Goal: Task Accomplishment & Management: Complete application form

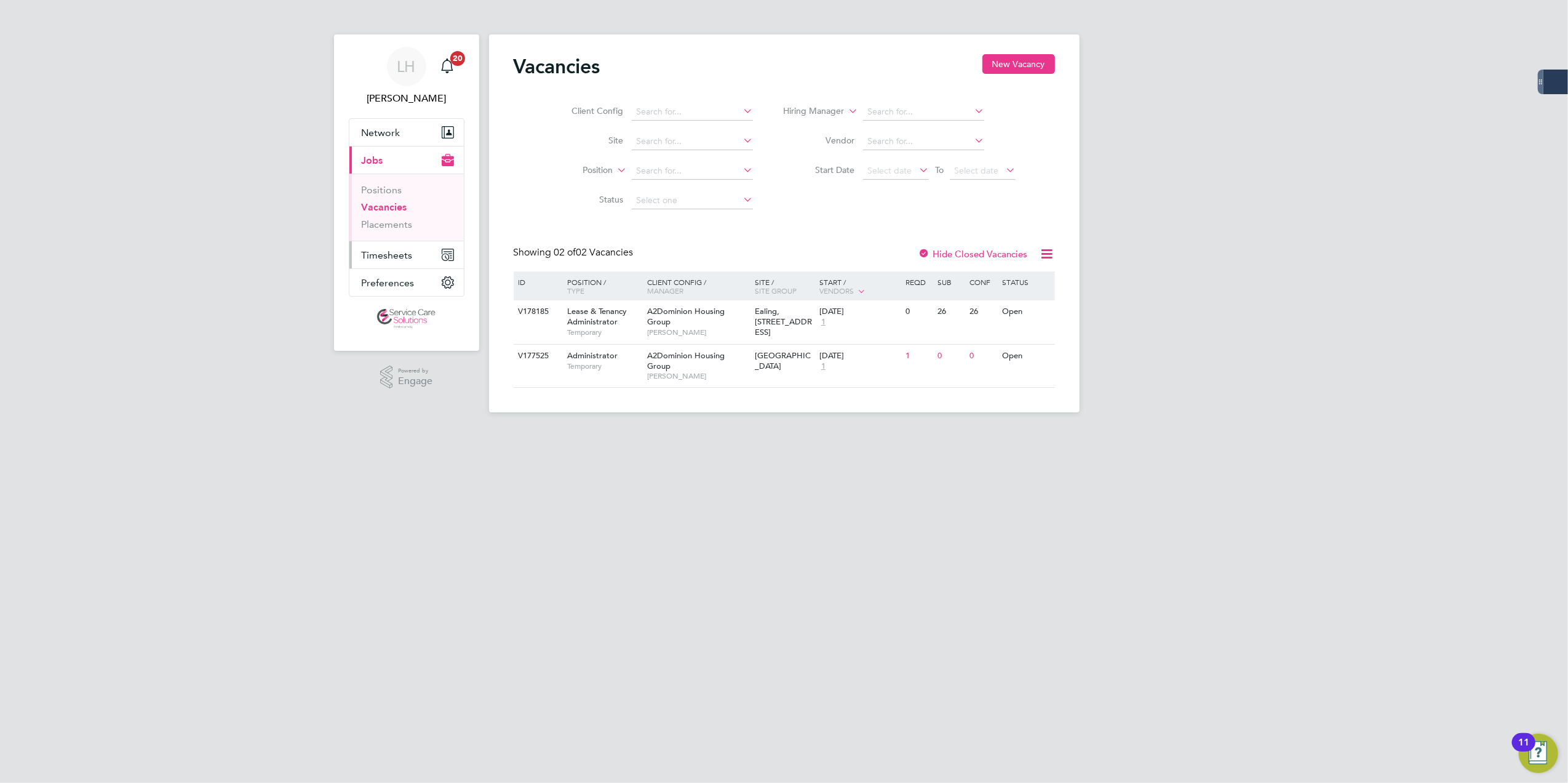
click at [415, 247] on button "Timesheets" at bounding box center [406, 255] width 115 height 27
click at [391, 218] on link "Timesheets" at bounding box center [387, 218] width 51 height 12
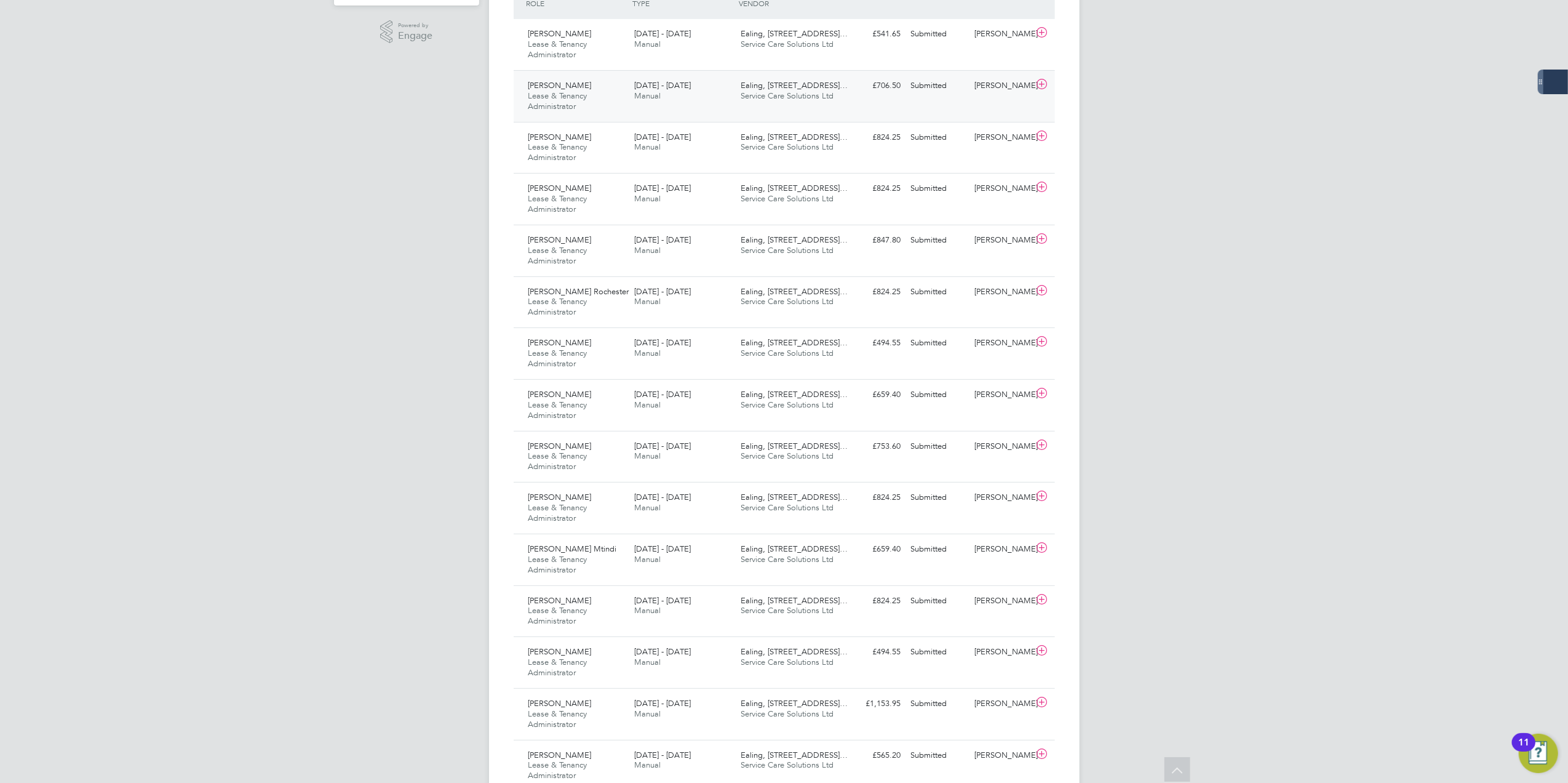
click at [743, 109] on div "[PERSON_NAME] & Tenancy Administrator [DATE] - [DATE] [DATE] - [DATE] Manual Ea…" at bounding box center [784, 96] width 541 height 52
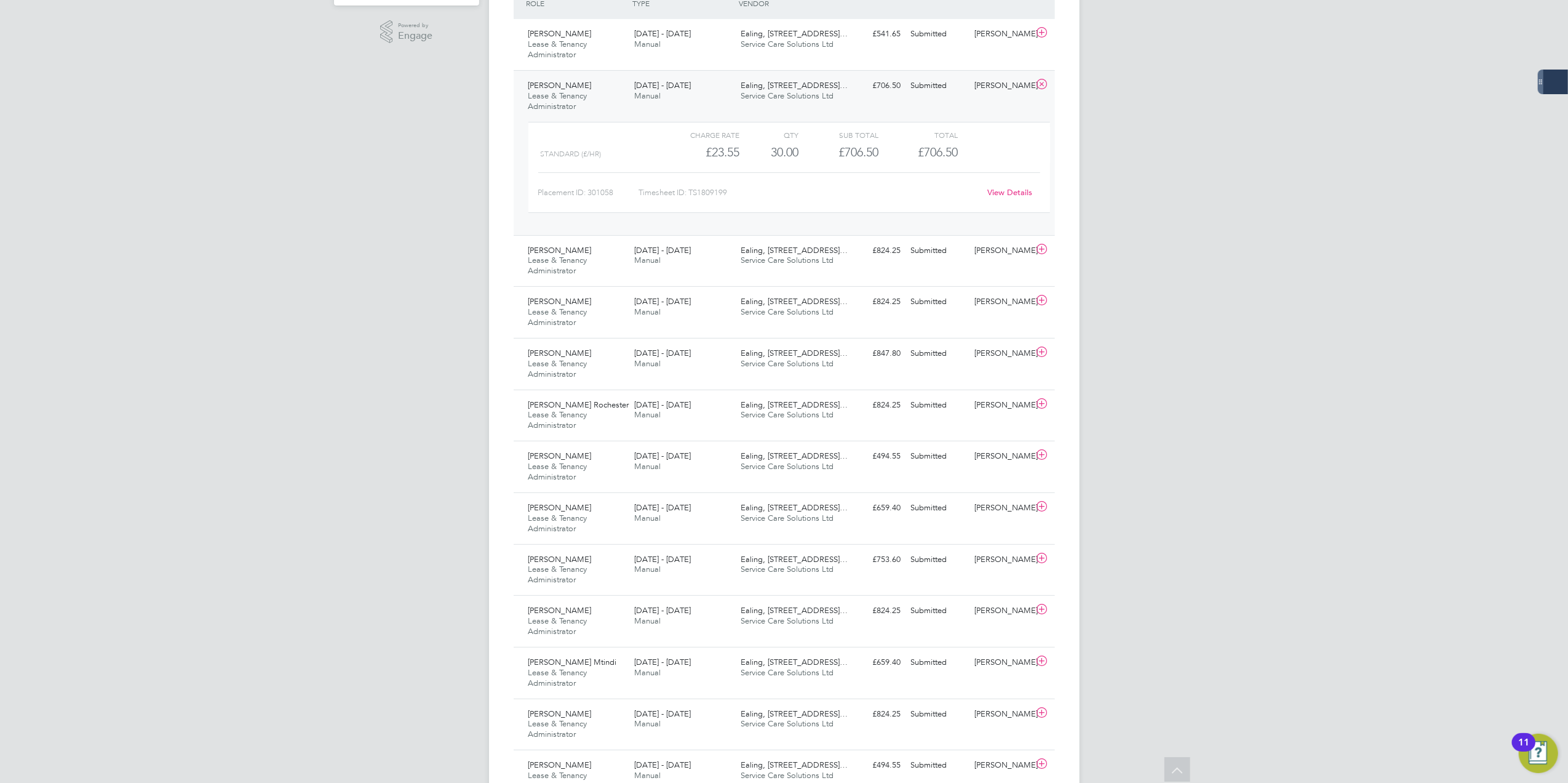
click at [1008, 193] on link "View Details" at bounding box center [1010, 192] width 45 height 11
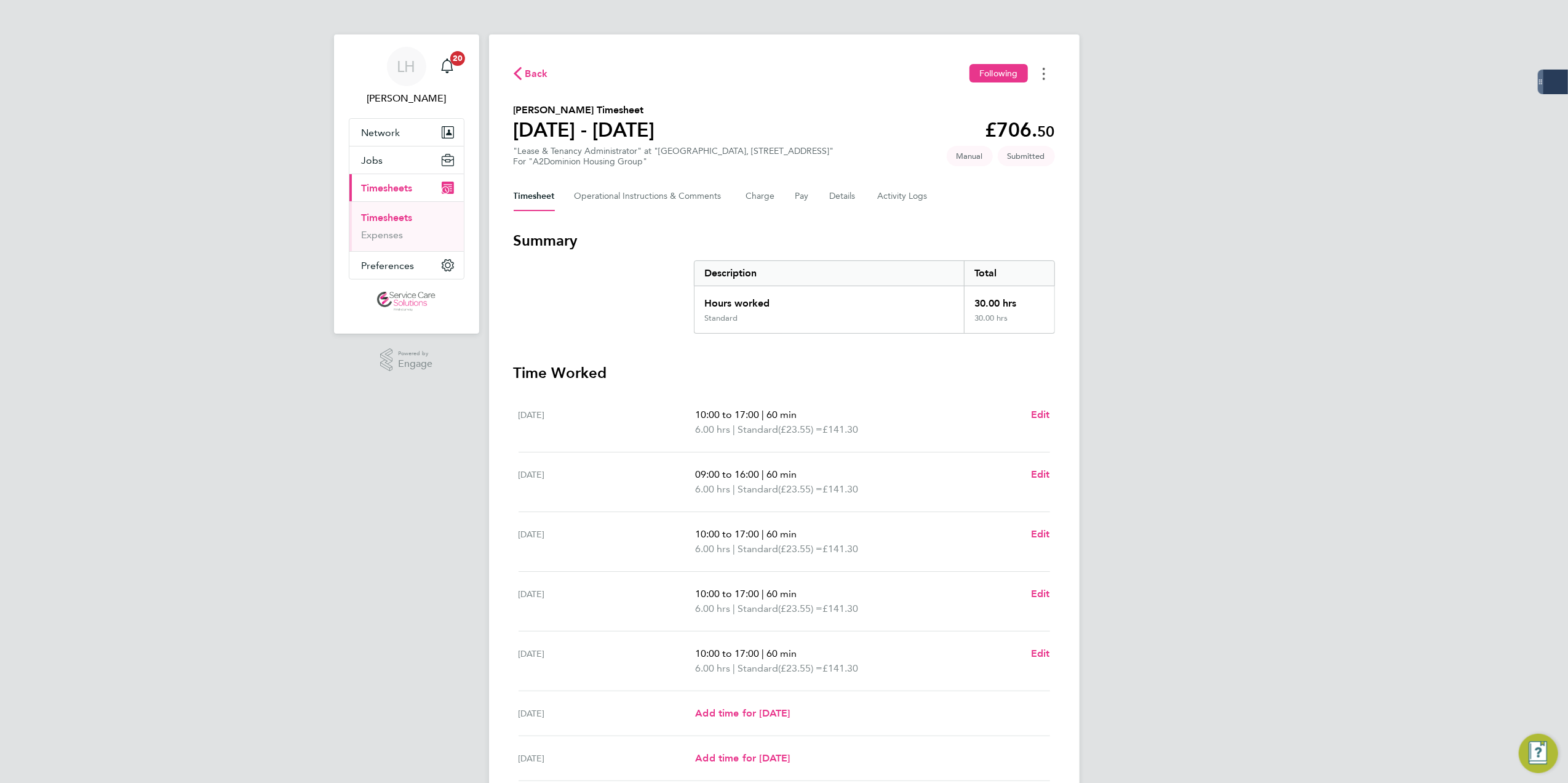
click at [1043, 83] on button "Timesheets Menu" at bounding box center [1044, 74] width 22 height 19
click at [850, 240] on h3 "Summary" at bounding box center [784, 240] width 541 height 20
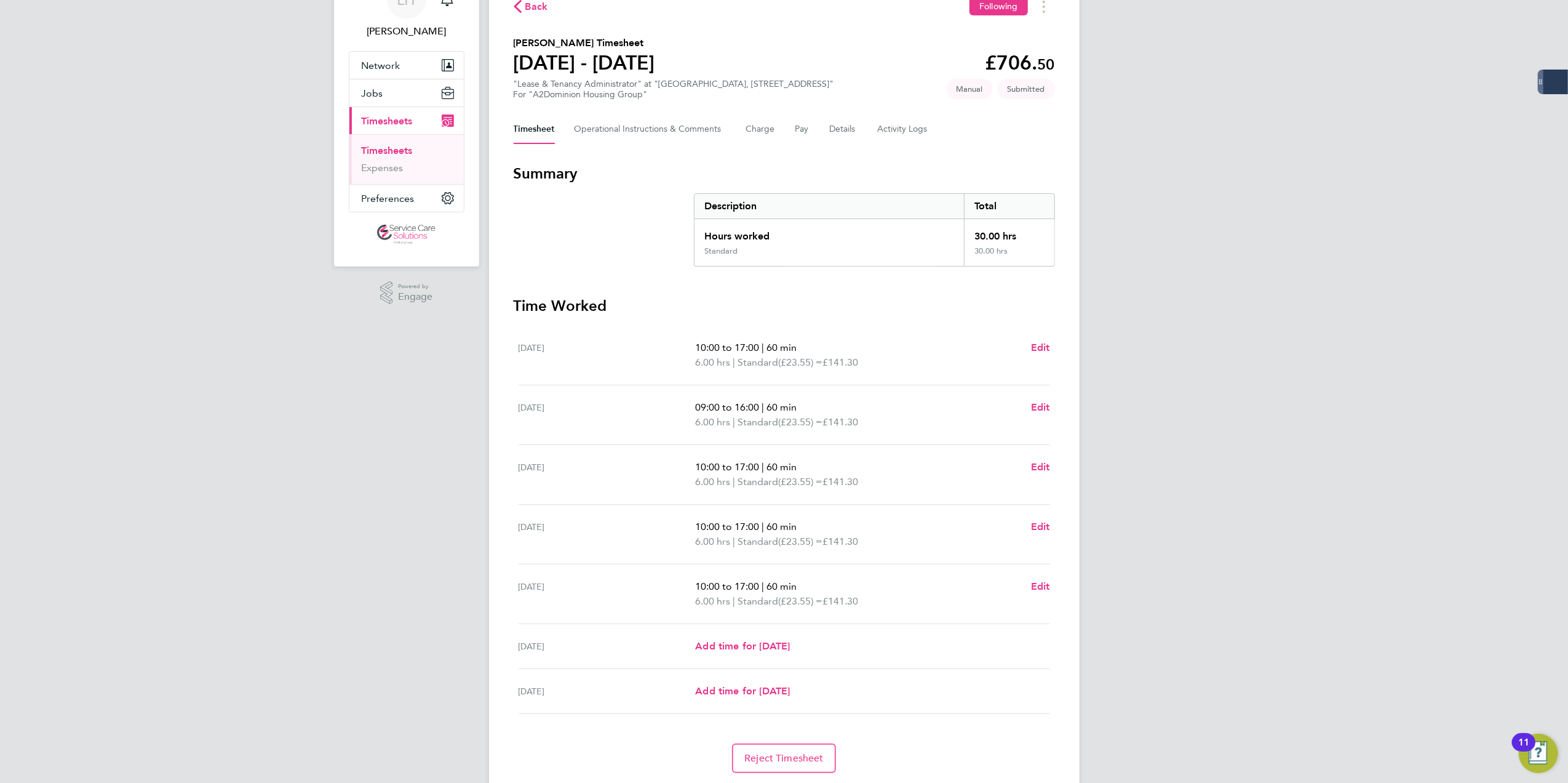
scroll to position [107, 0]
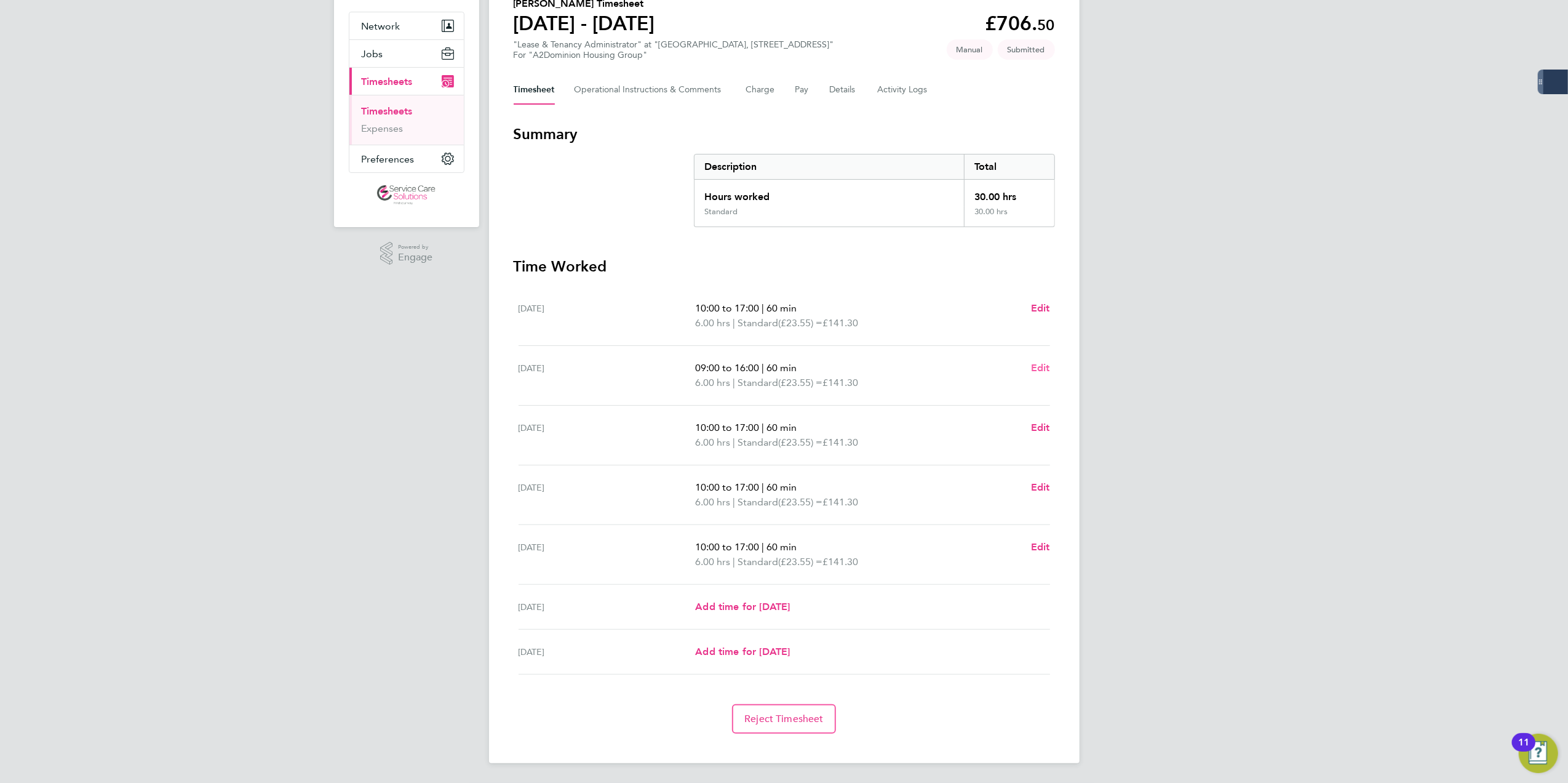
click at [1042, 373] on span "Edit" at bounding box center [1041, 368] width 19 height 12
select select "60"
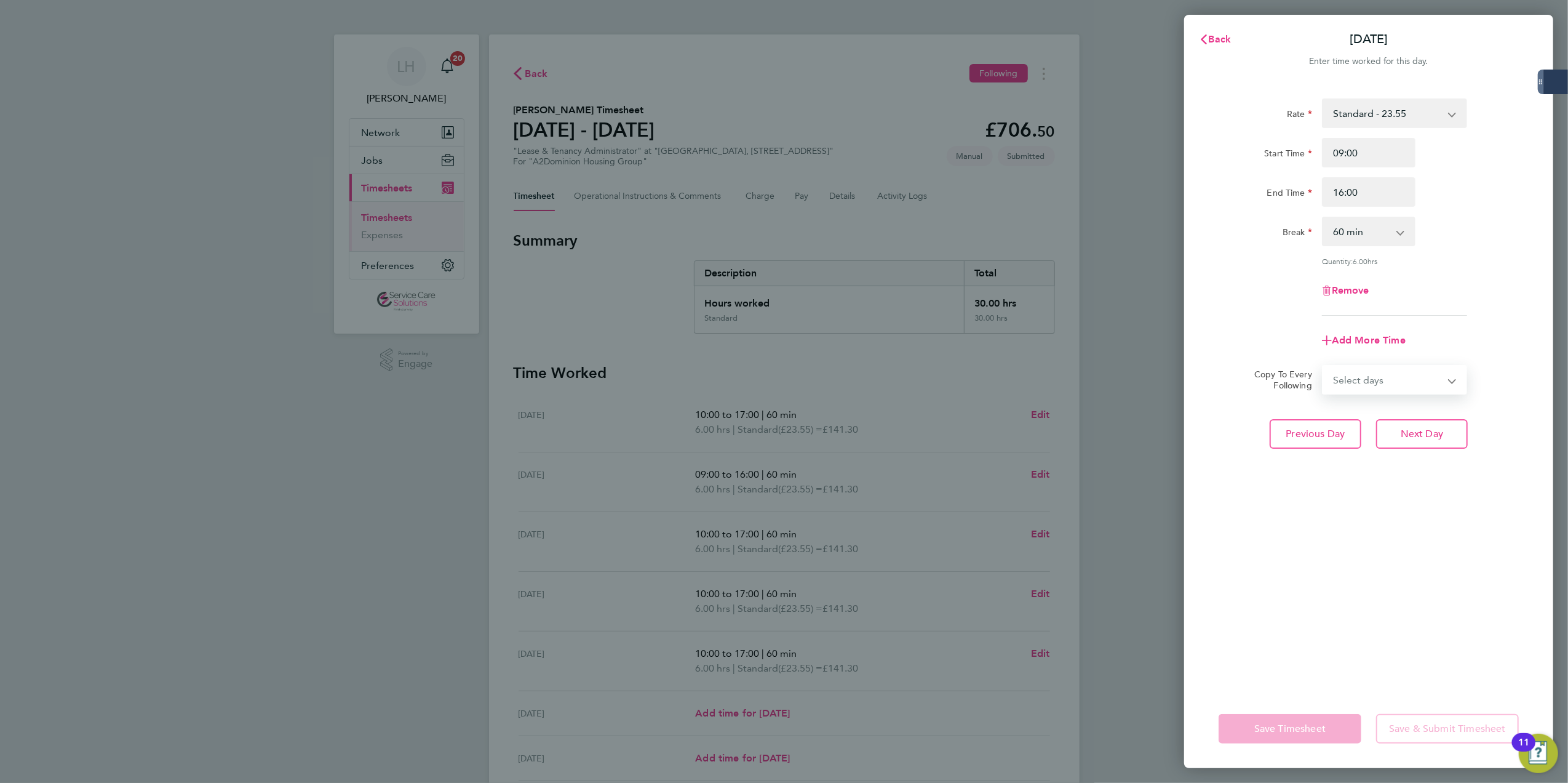
click at [1375, 374] on select "Select days Day Weekday (Mon-Fri) Weekend (Sat-Sun) Wednesday Thursday Friday S…" at bounding box center [1387, 380] width 129 height 27
click at [1421, 327] on div "Add More Time" at bounding box center [1369, 340] width 310 height 30
click at [1339, 296] on div "Remove" at bounding box center [1369, 290] width 103 height 30
click at [1344, 289] on span "Remove" at bounding box center [1351, 290] width 38 height 12
select select "null"
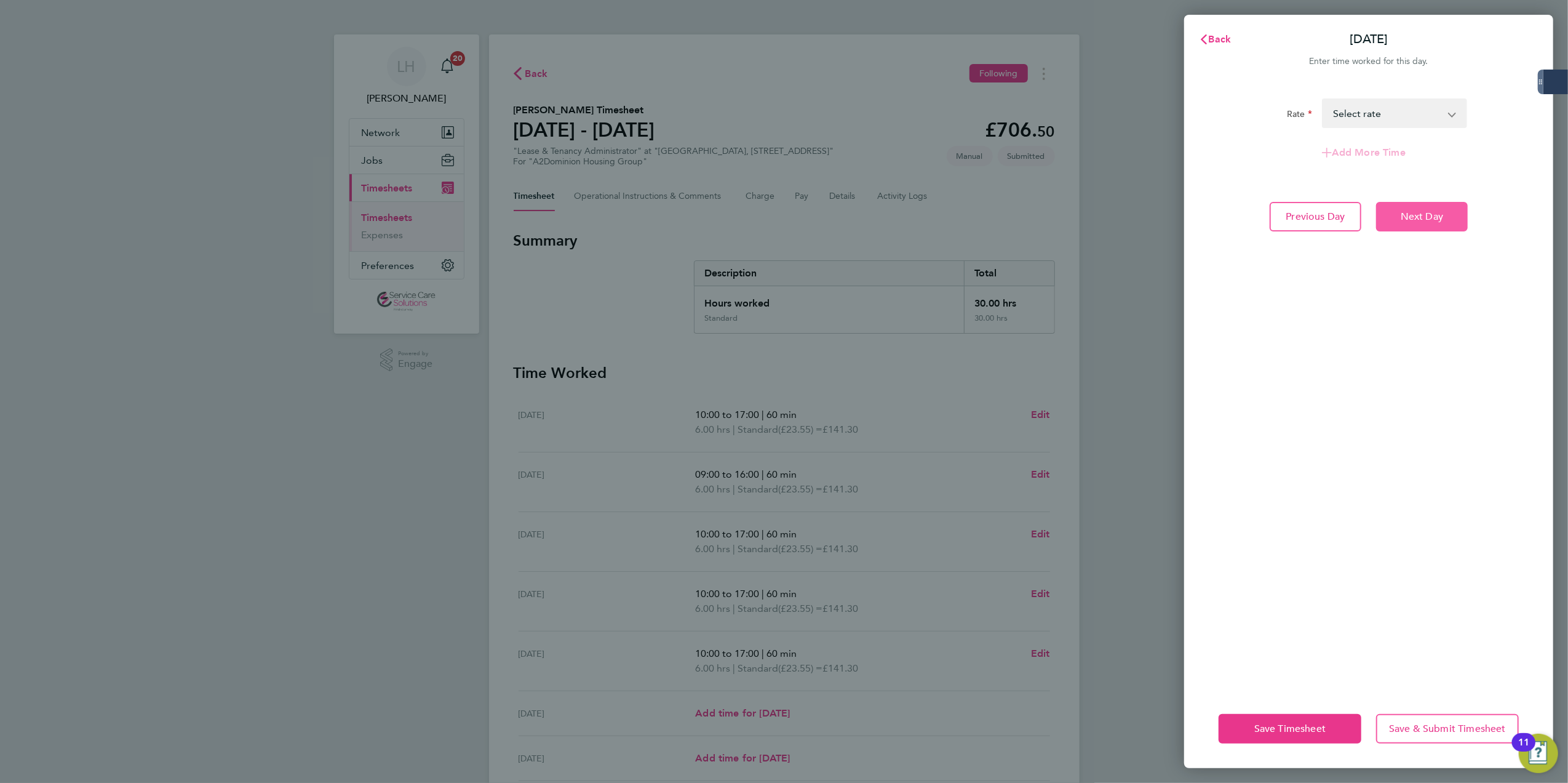
click at [1396, 227] on button "Next Day" at bounding box center [1421, 216] width 91 height 30
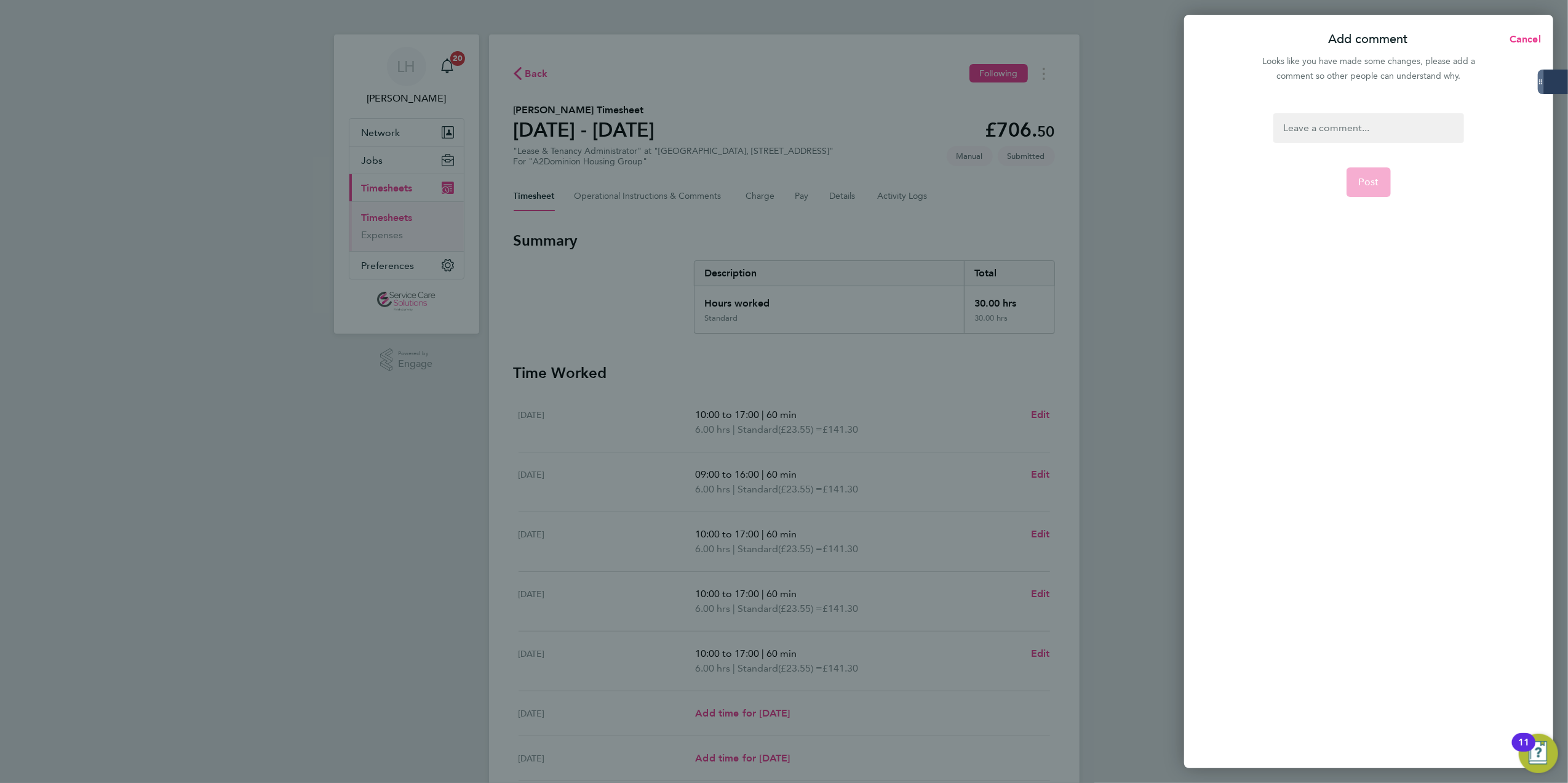
click at [1395, 138] on div at bounding box center [1368, 128] width 190 height 30
click at [1371, 177] on span "Post" at bounding box center [1369, 182] width 20 height 13
select select "60"
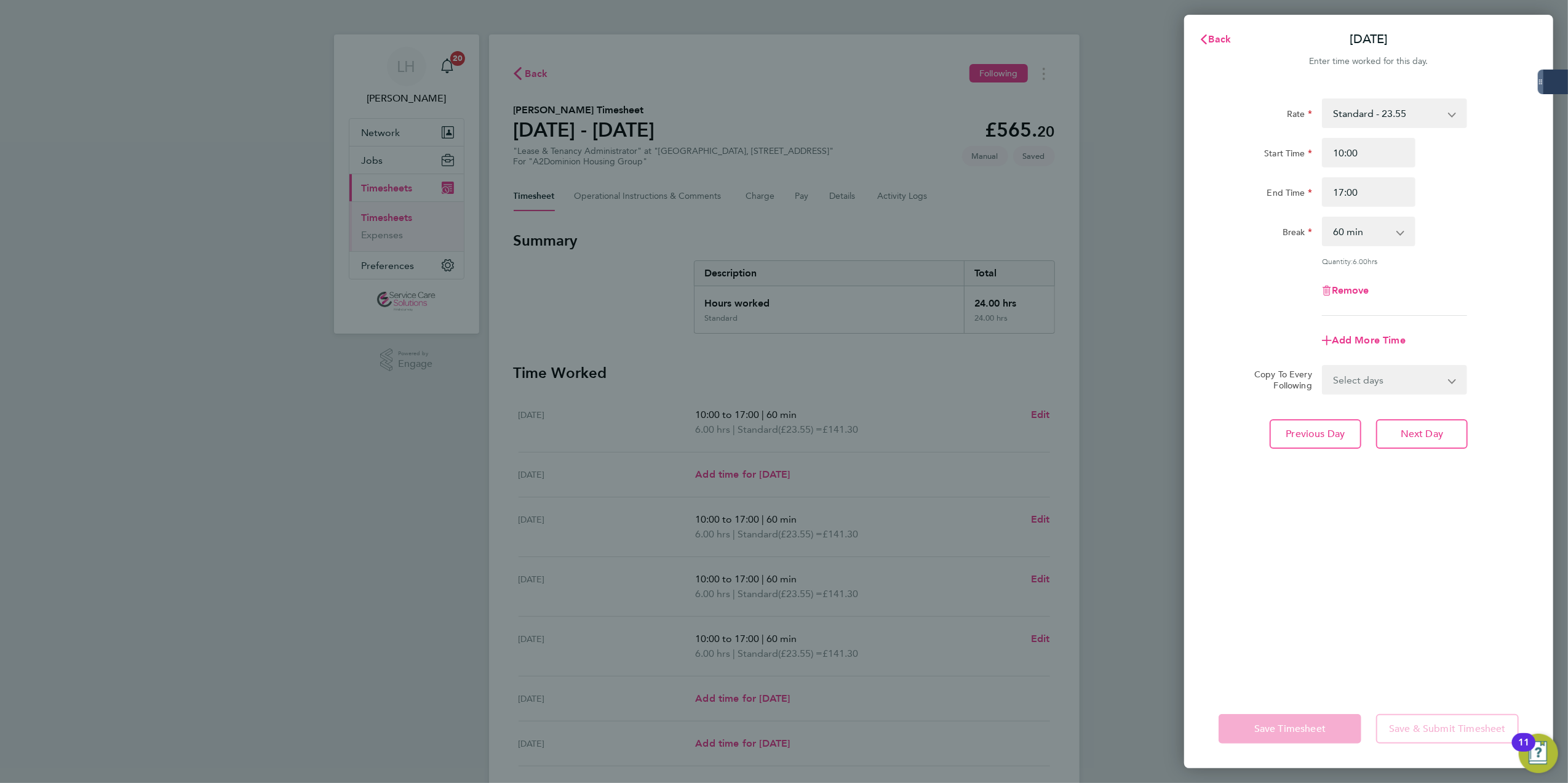
click at [1362, 296] on div "Remove" at bounding box center [1369, 290] width 103 height 30
click at [1364, 289] on span "Remove" at bounding box center [1351, 290] width 38 height 12
select select "null"
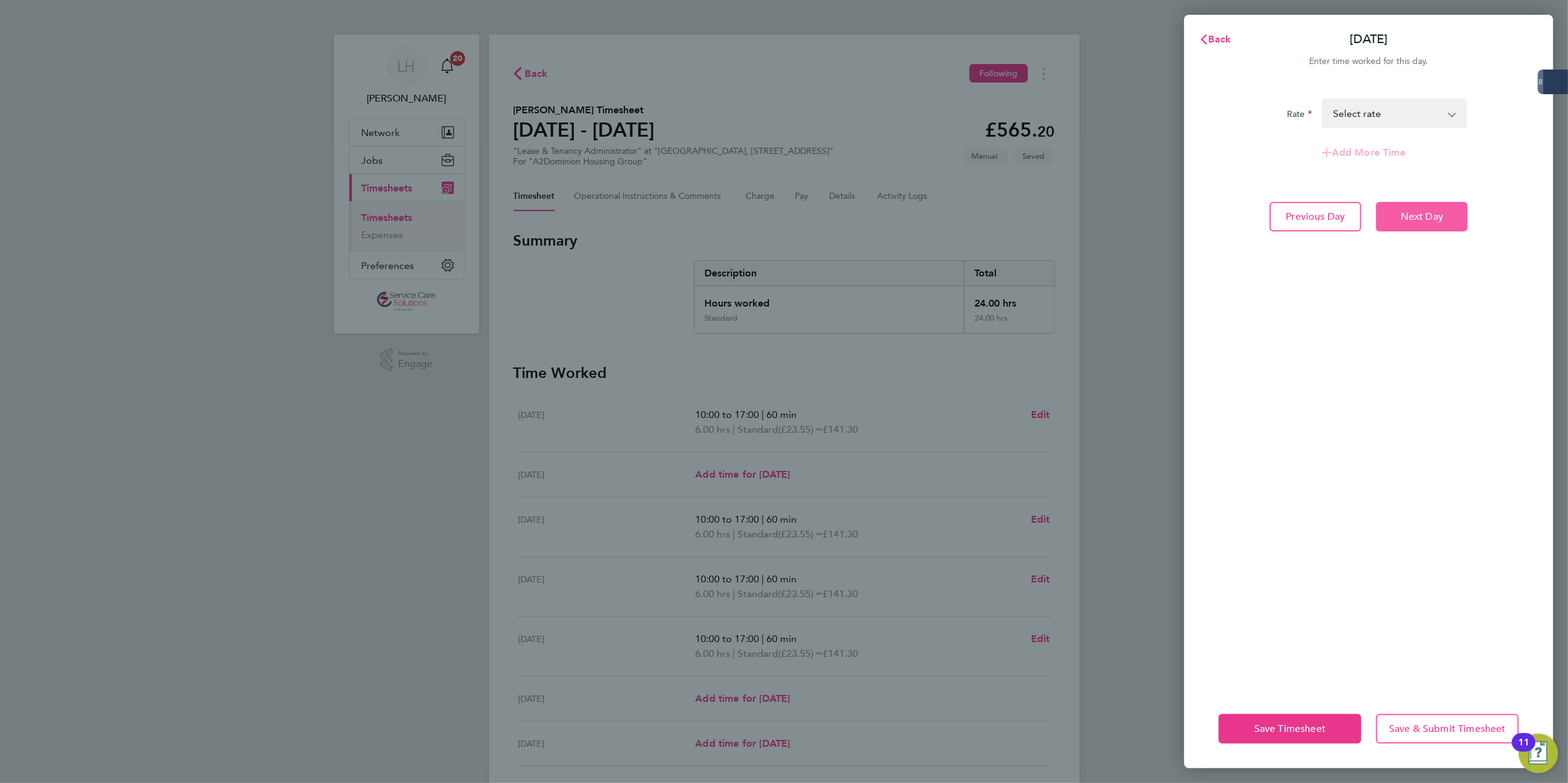
click at [1400, 220] on span "Next Day" at bounding box center [1421, 217] width 42 height 13
select select "60"
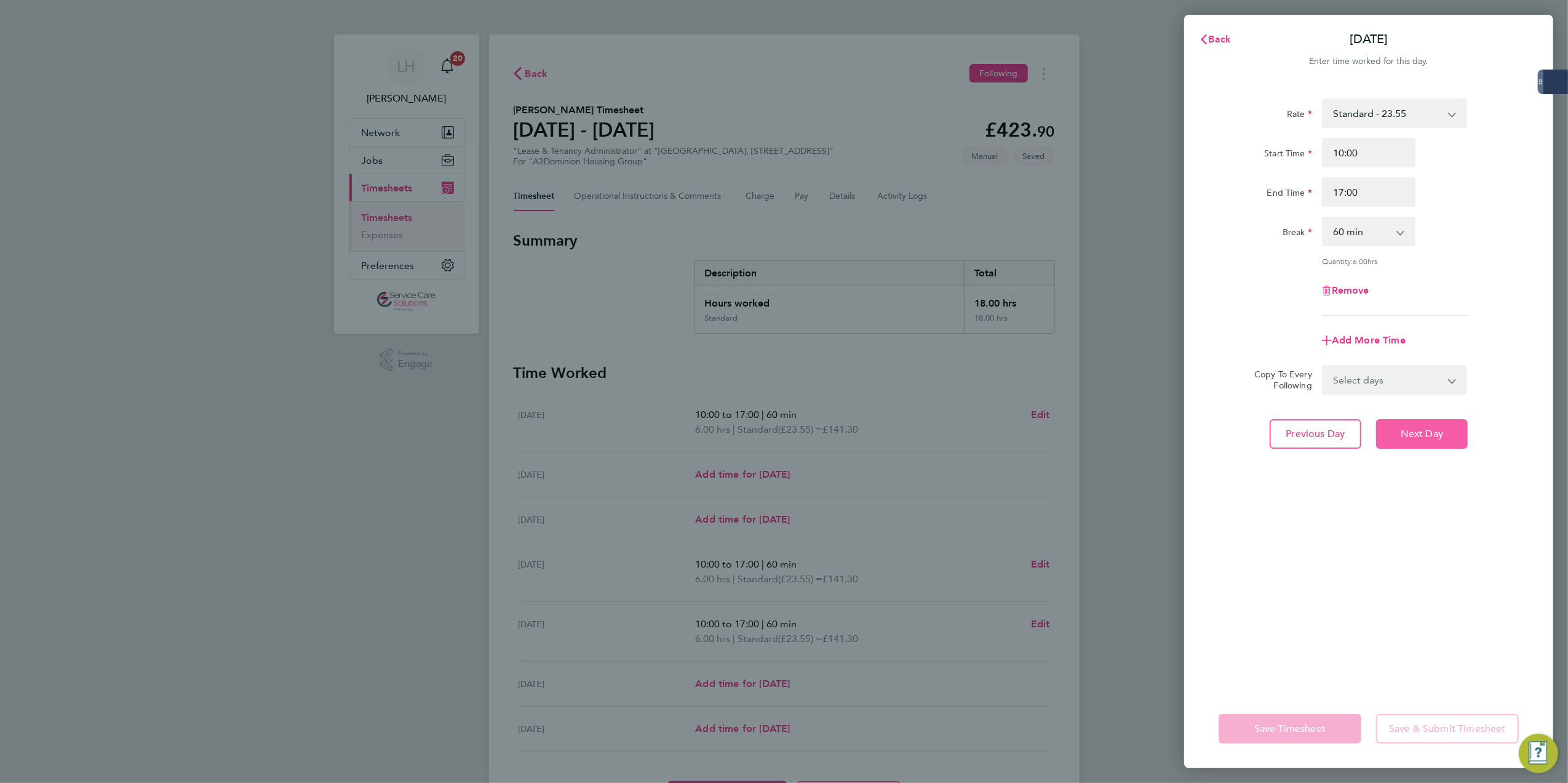
click at [1409, 421] on button "Next Day" at bounding box center [1421, 434] width 91 height 30
select select "60"
click at [1357, 284] on span "Remove" at bounding box center [1351, 290] width 38 height 12
select select "null"
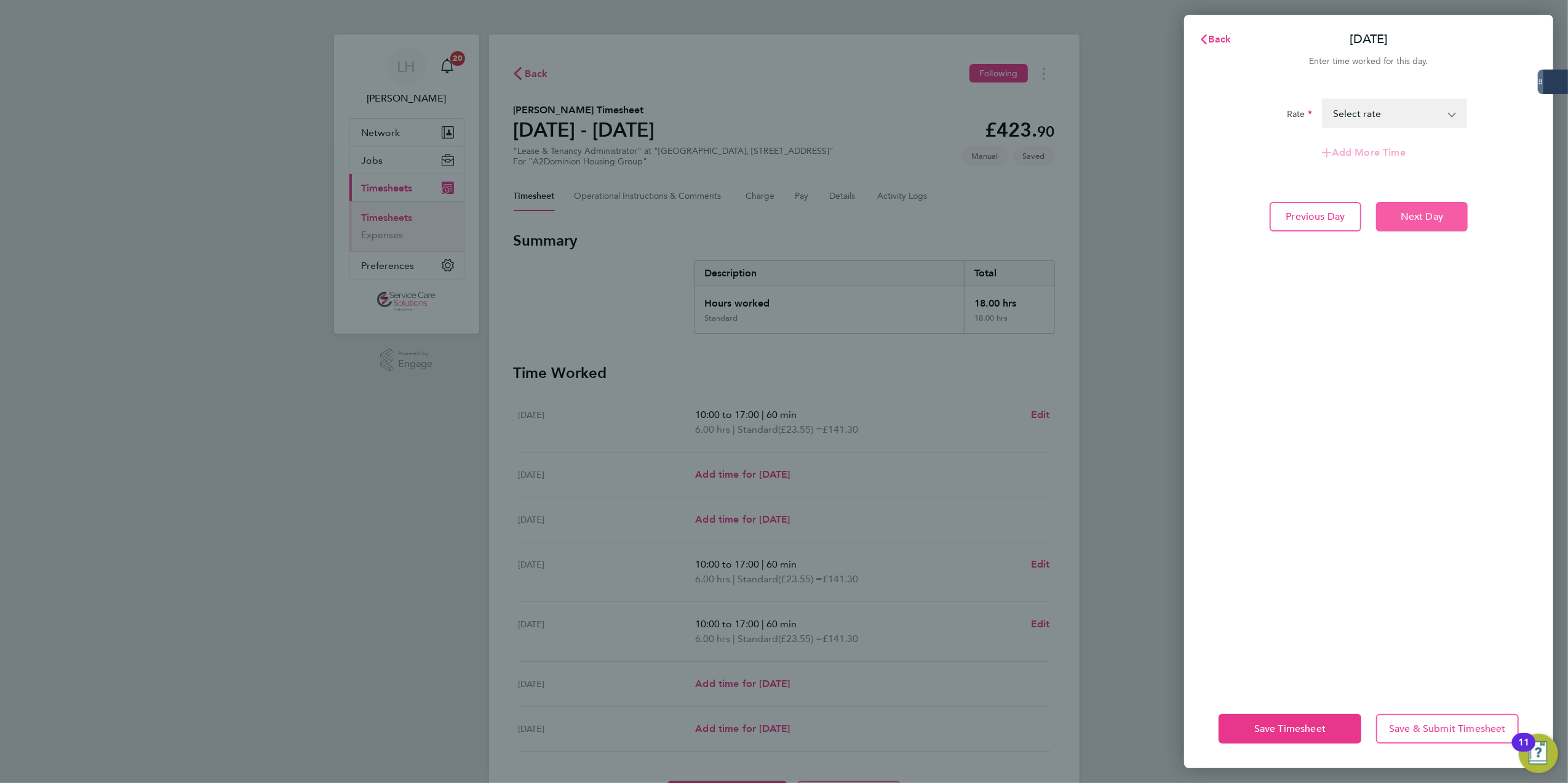
click at [1399, 211] on button "Next Day" at bounding box center [1421, 216] width 91 height 30
select select "30"
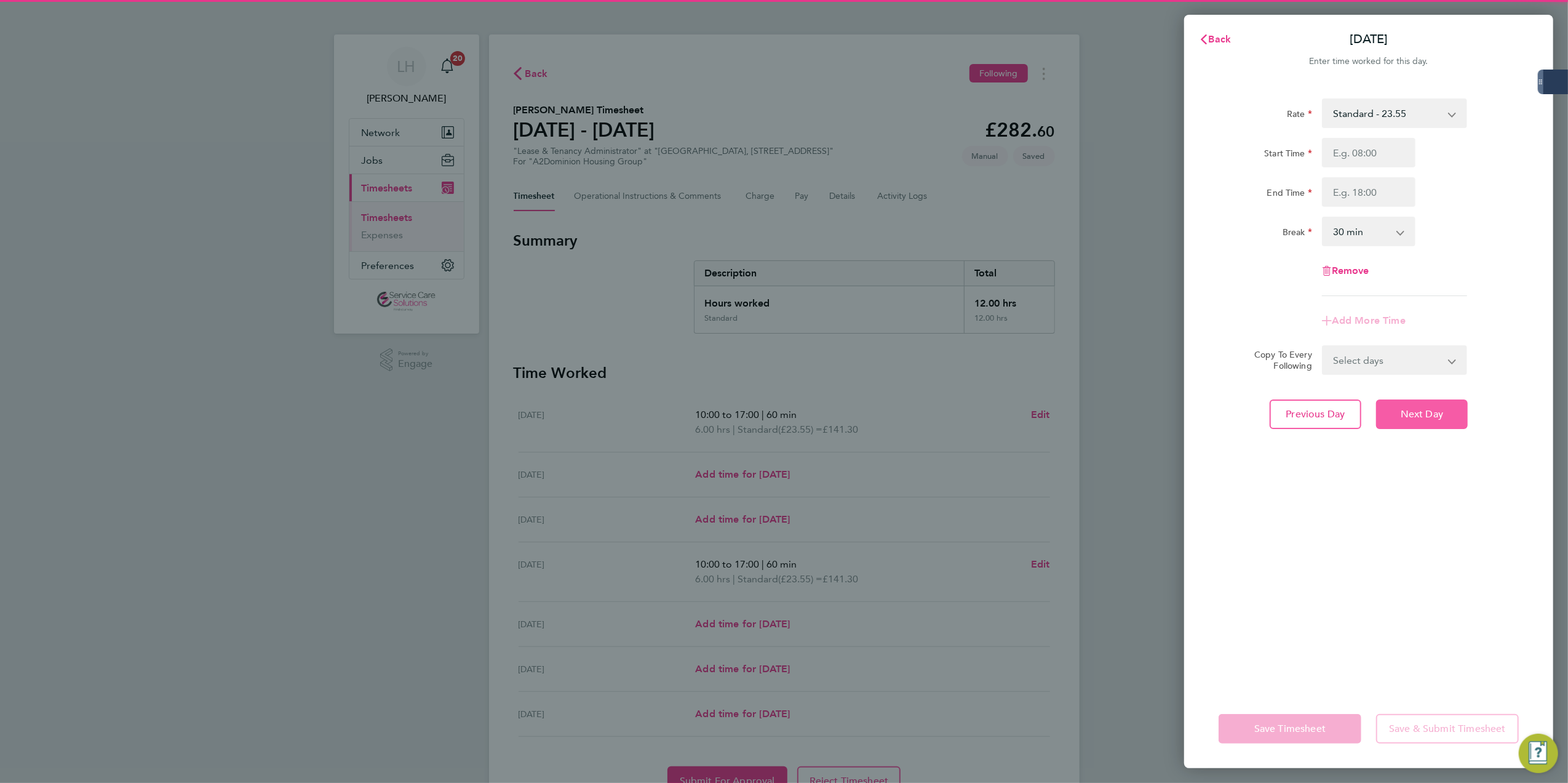
click at [1412, 420] on button "Next Day" at bounding box center [1421, 414] width 91 height 30
select select "30"
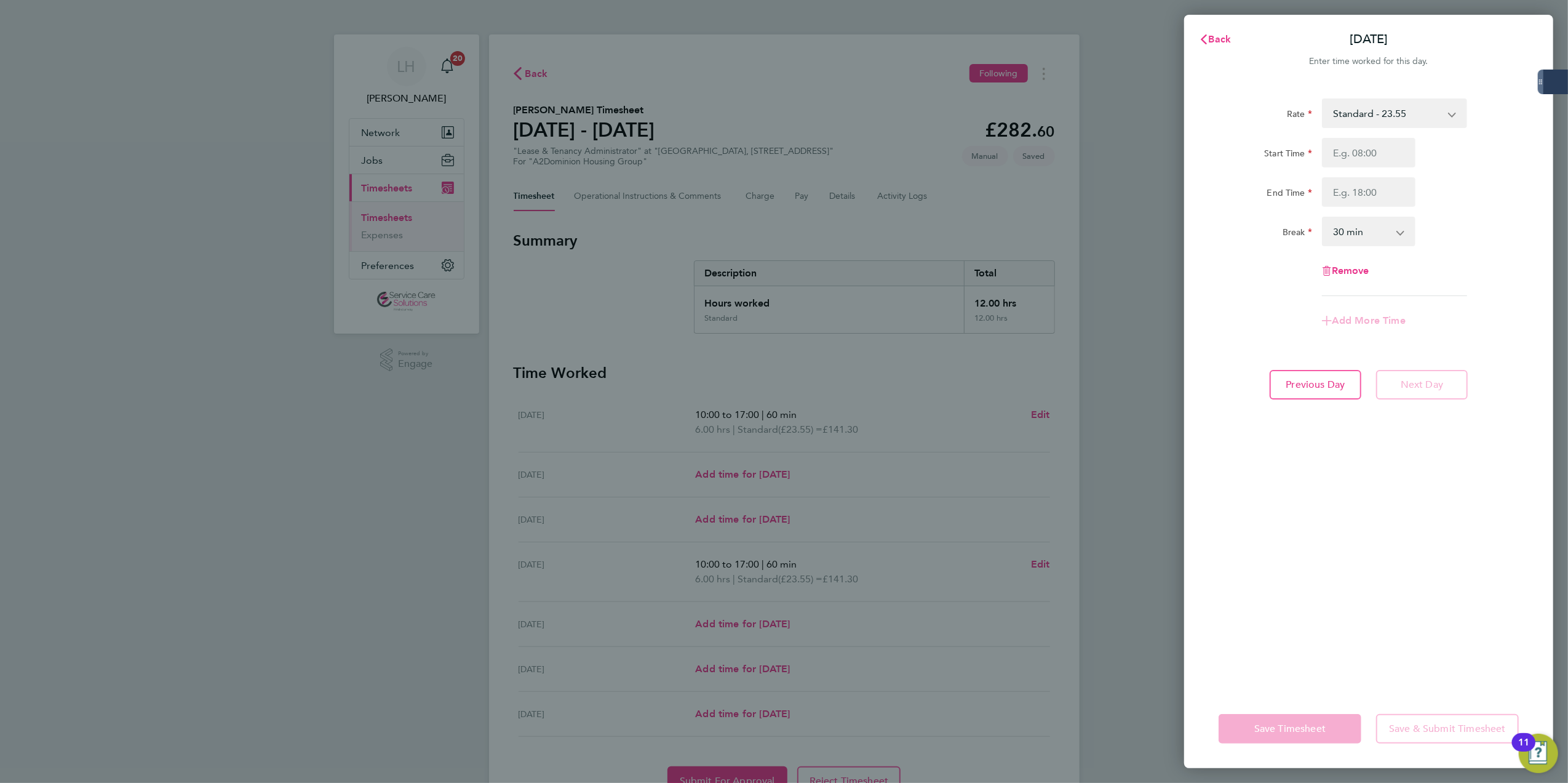
click at [1357, 276] on div "Remove" at bounding box center [1369, 270] width 103 height 30
click at [1352, 269] on span "Remove" at bounding box center [1351, 270] width 38 height 12
select select "null"
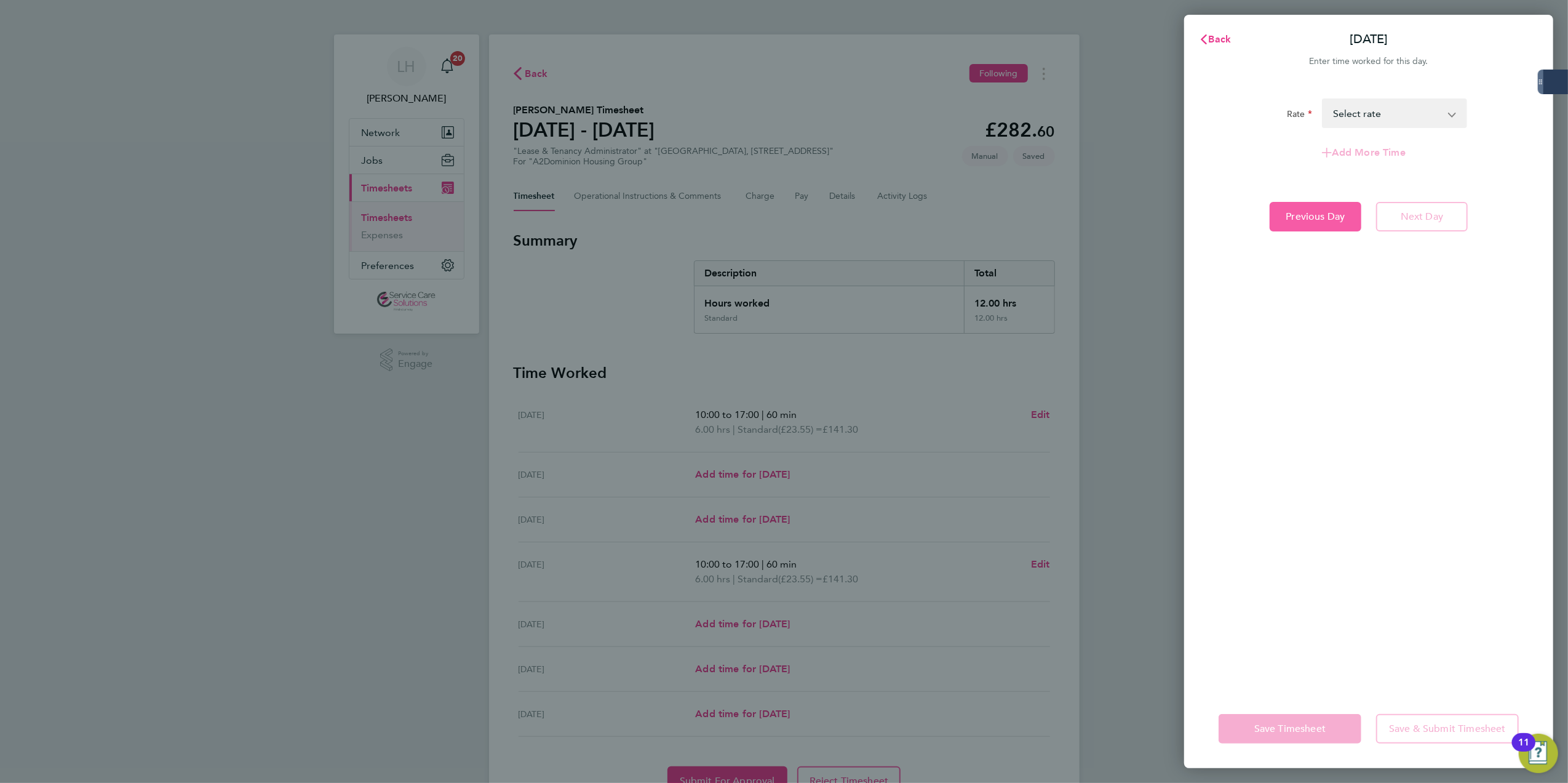
click at [1332, 218] on span "Previous Day" at bounding box center [1316, 217] width 59 height 13
select select "30"
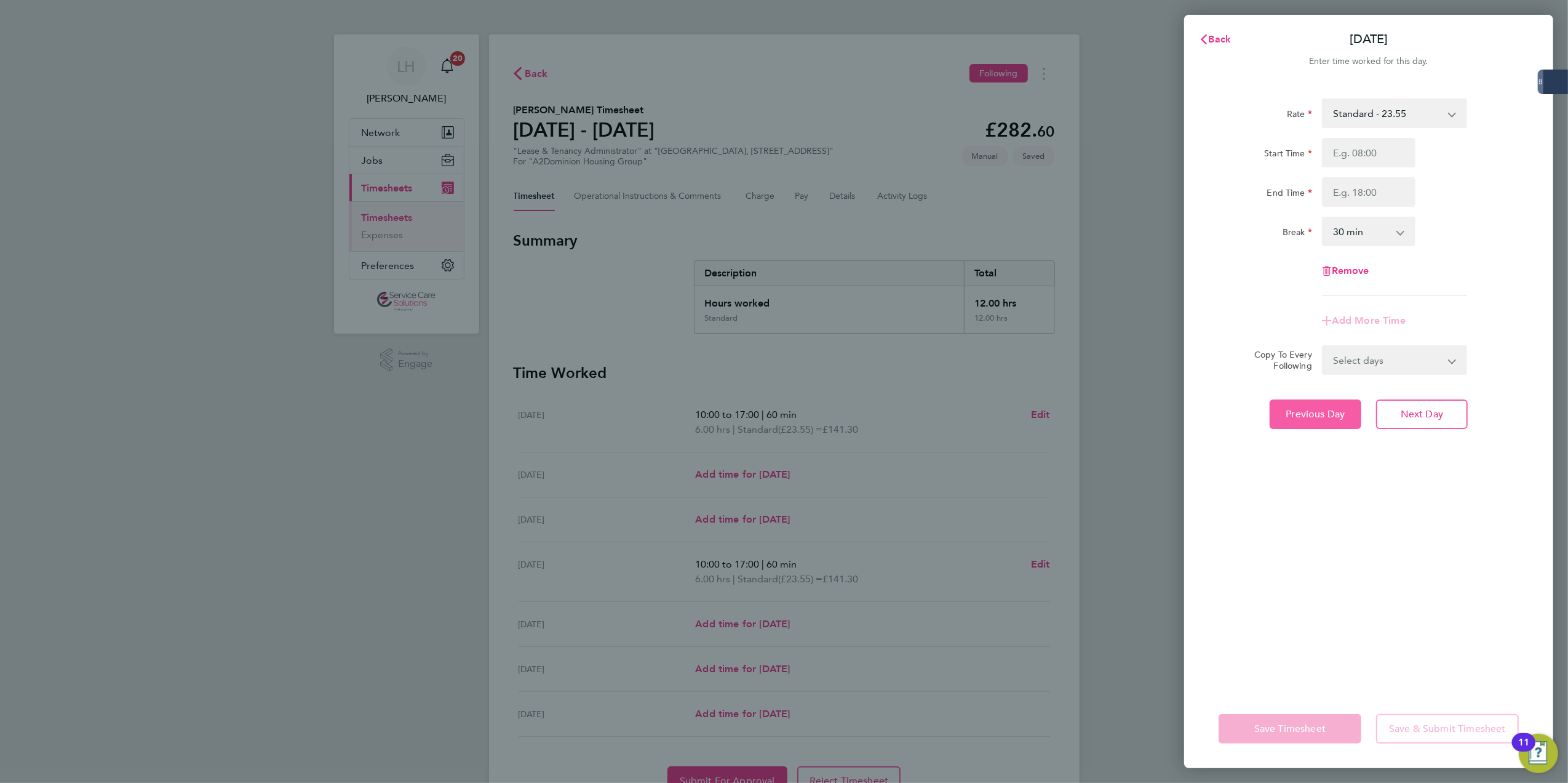
click at [1342, 422] on button "Previous Day" at bounding box center [1315, 414] width 91 height 30
select select "30"
click at [1386, 414] on button "Next Day" at bounding box center [1421, 414] width 91 height 30
select select "30"
click at [1344, 409] on span "Previous Day" at bounding box center [1316, 414] width 59 height 13
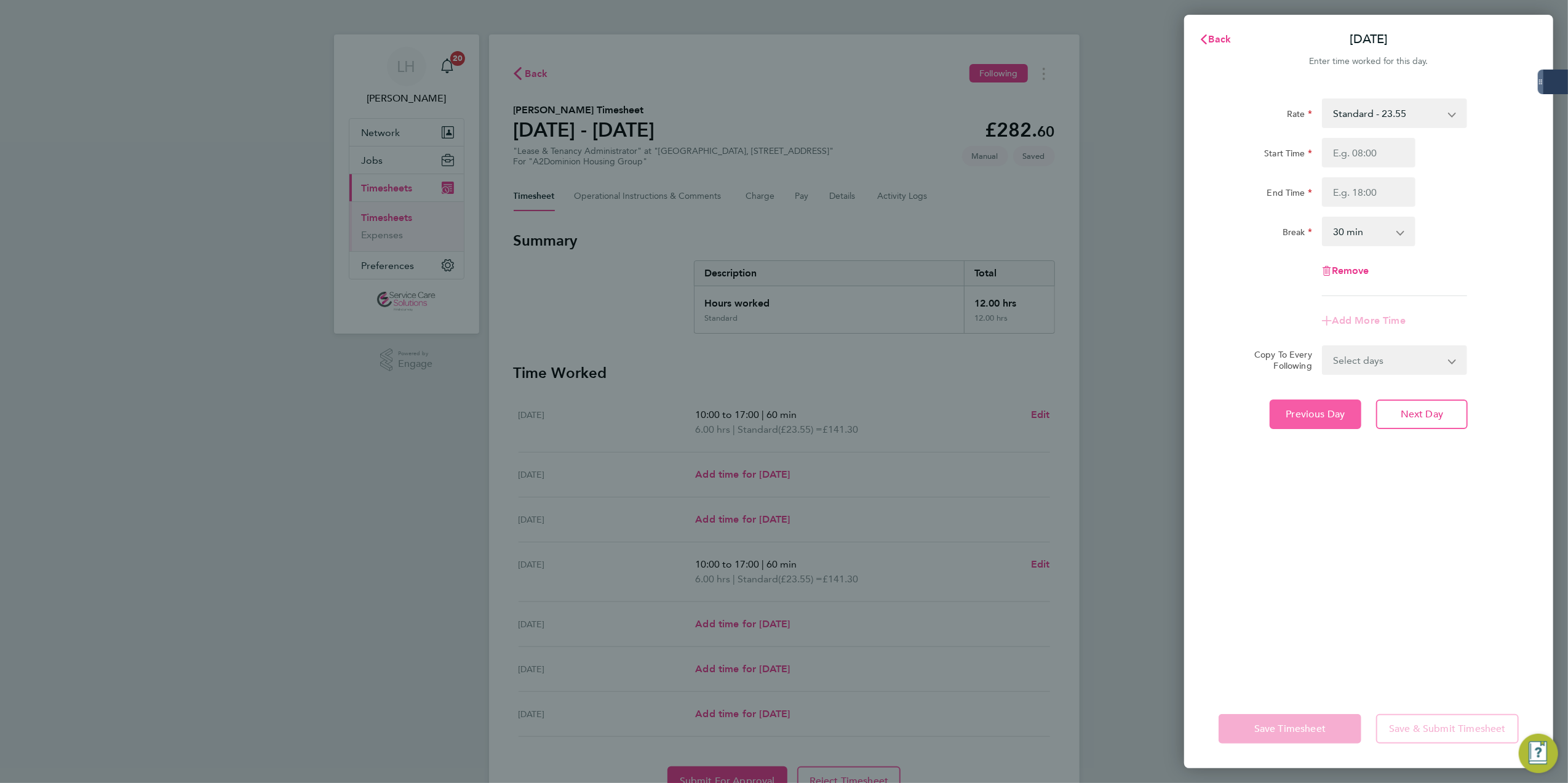
select select "30"
click at [1344, 409] on span "Previous Day" at bounding box center [1316, 414] width 59 height 13
select select "60"
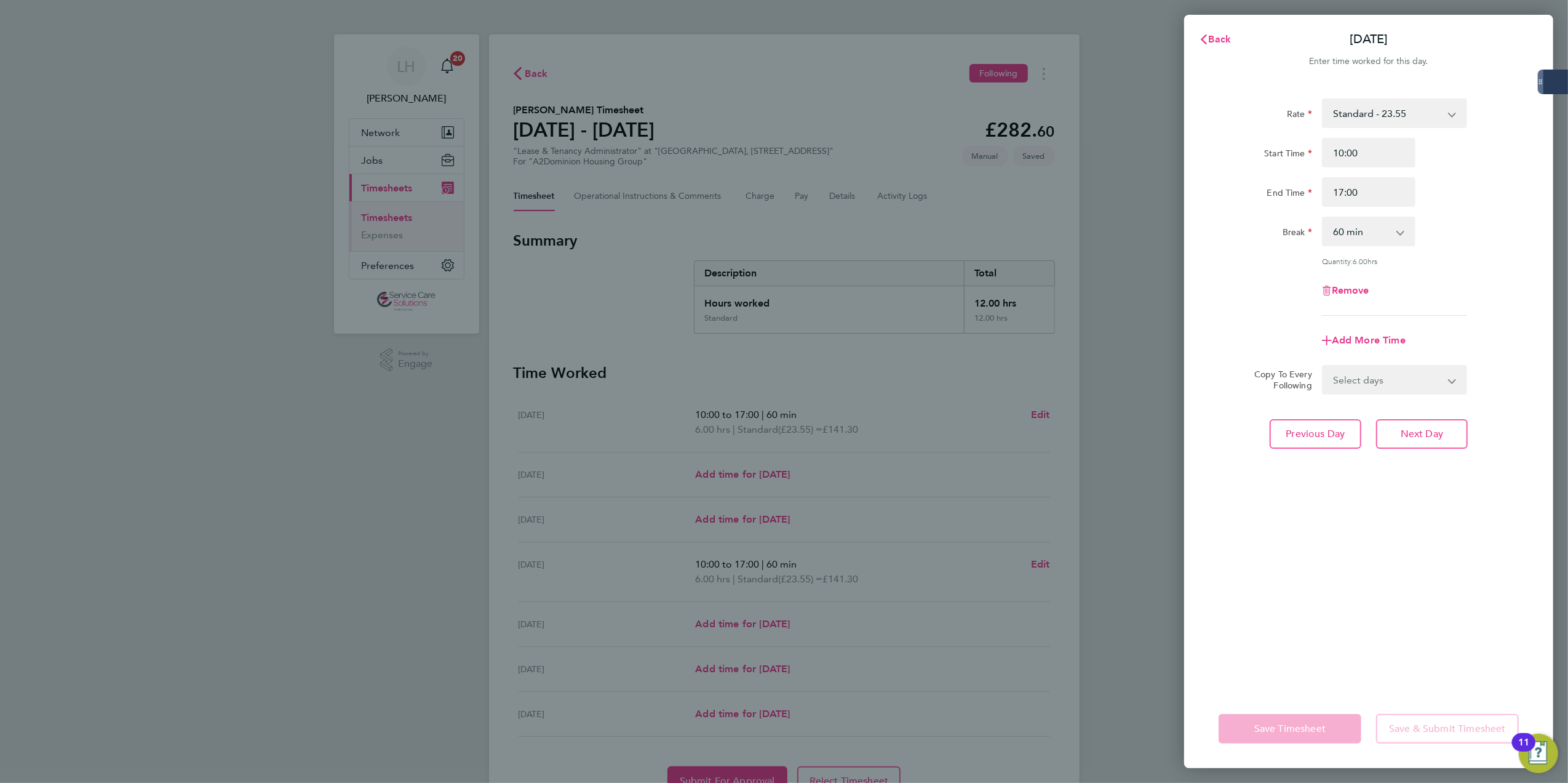
click at [1342, 296] on div "Remove" at bounding box center [1369, 290] width 103 height 30
click at [1341, 289] on span "Remove" at bounding box center [1351, 290] width 38 height 12
select select "null"
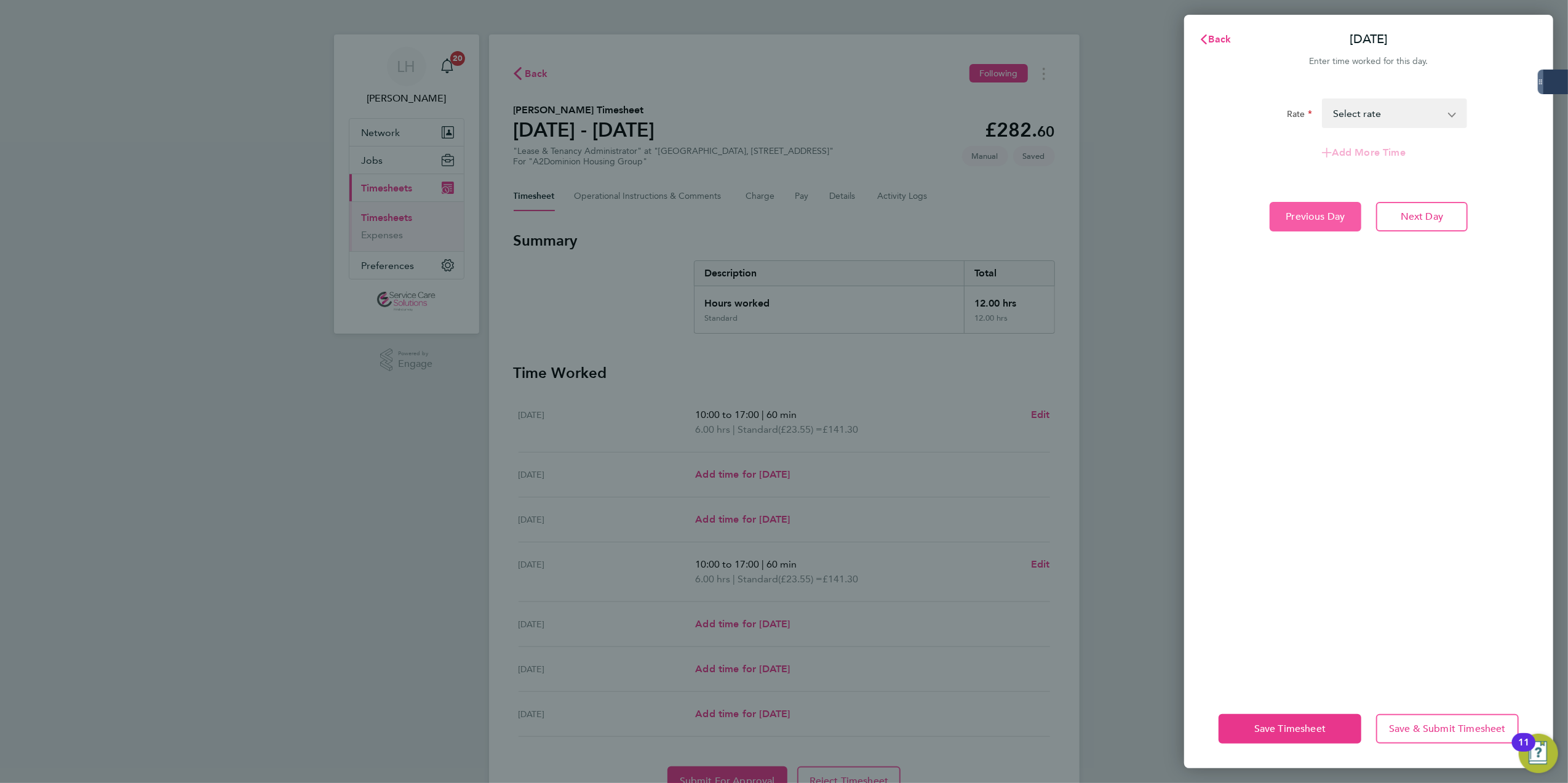
click at [1337, 229] on button "Previous Day" at bounding box center [1315, 216] width 91 height 30
select select "30"
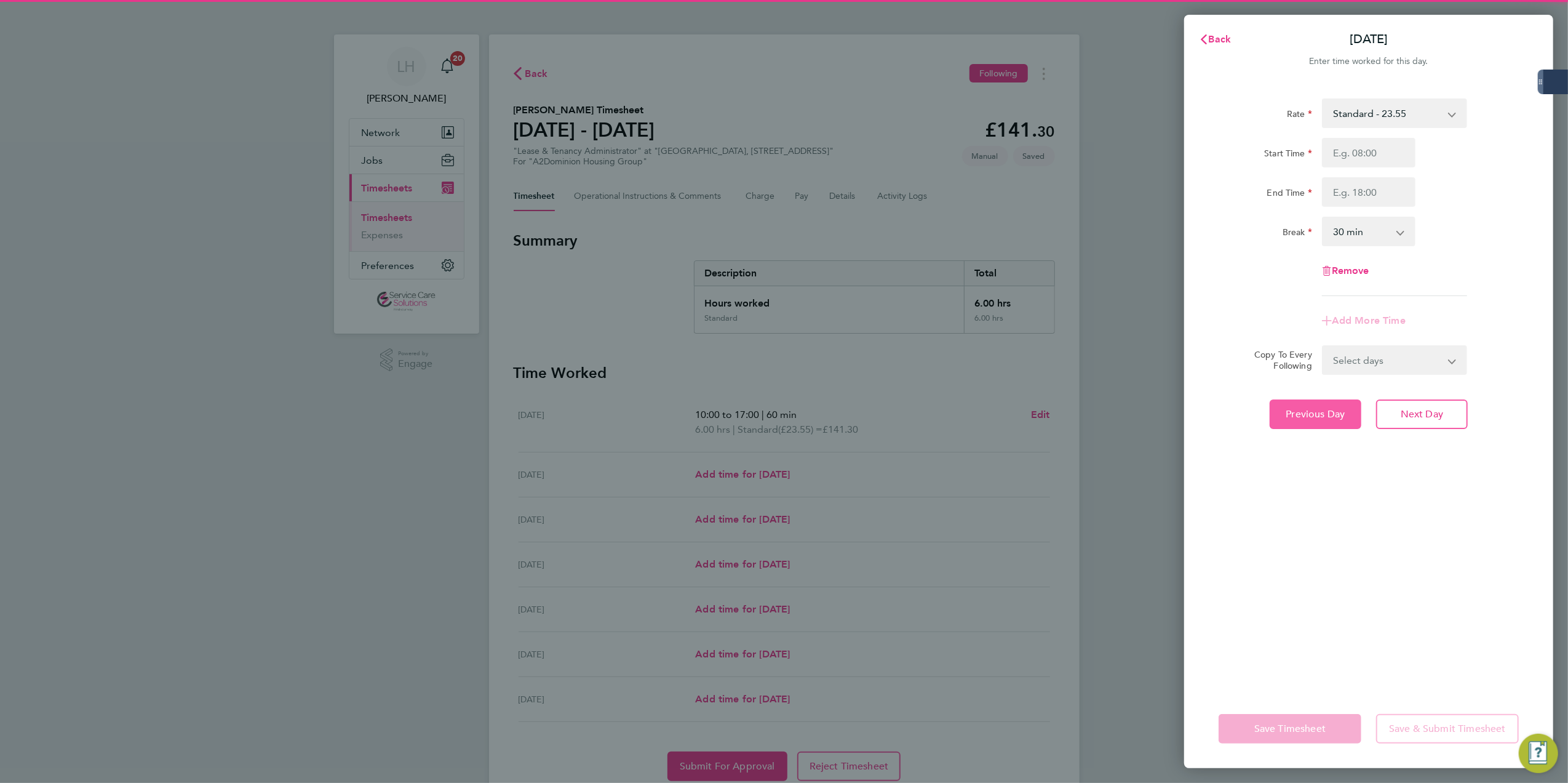
click at [1322, 426] on button "Previous Day" at bounding box center [1315, 414] width 91 height 30
select select "30"
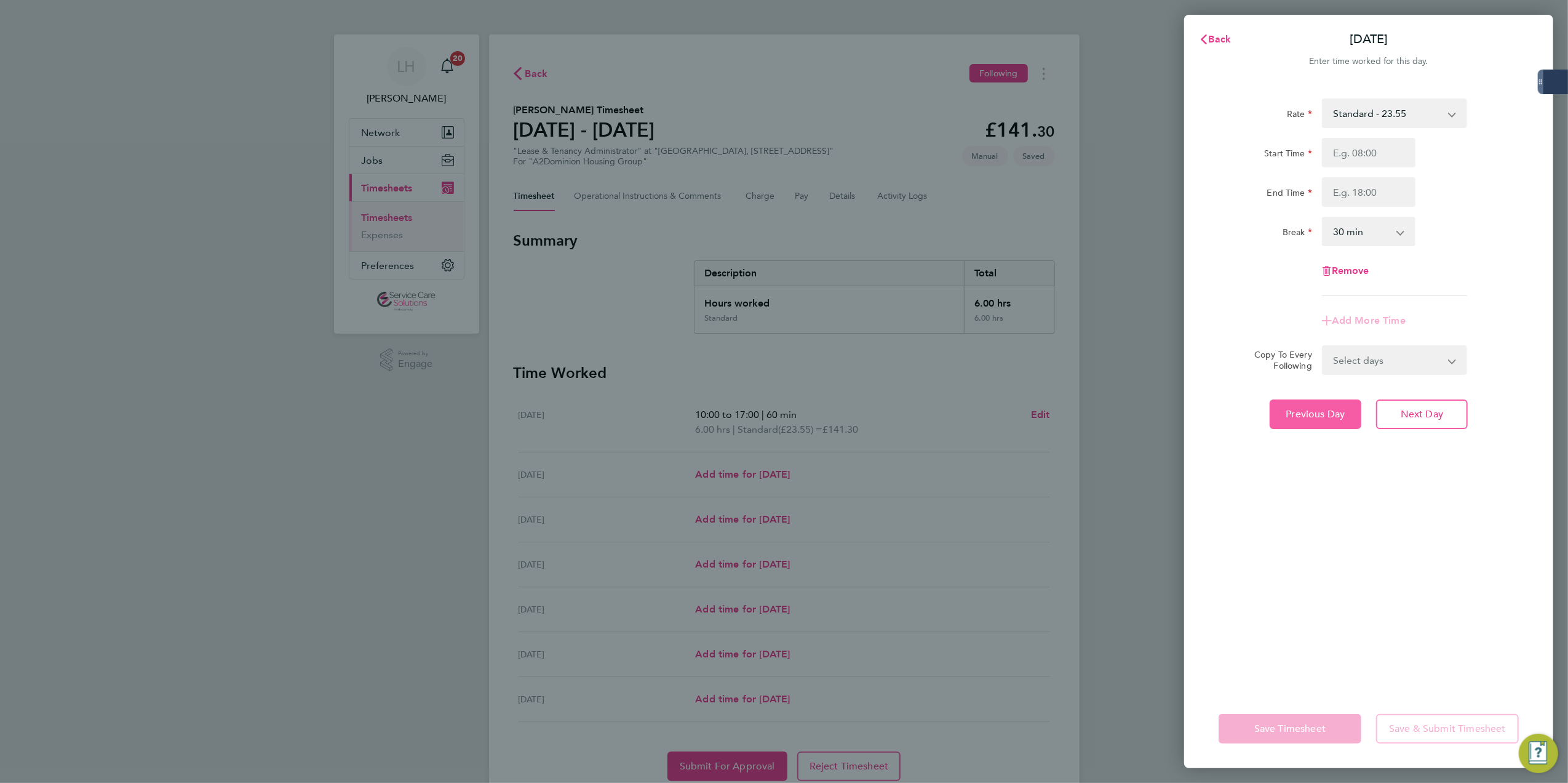
click at [1322, 426] on button "Previous Day" at bounding box center [1315, 414] width 91 height 30
select select "60"
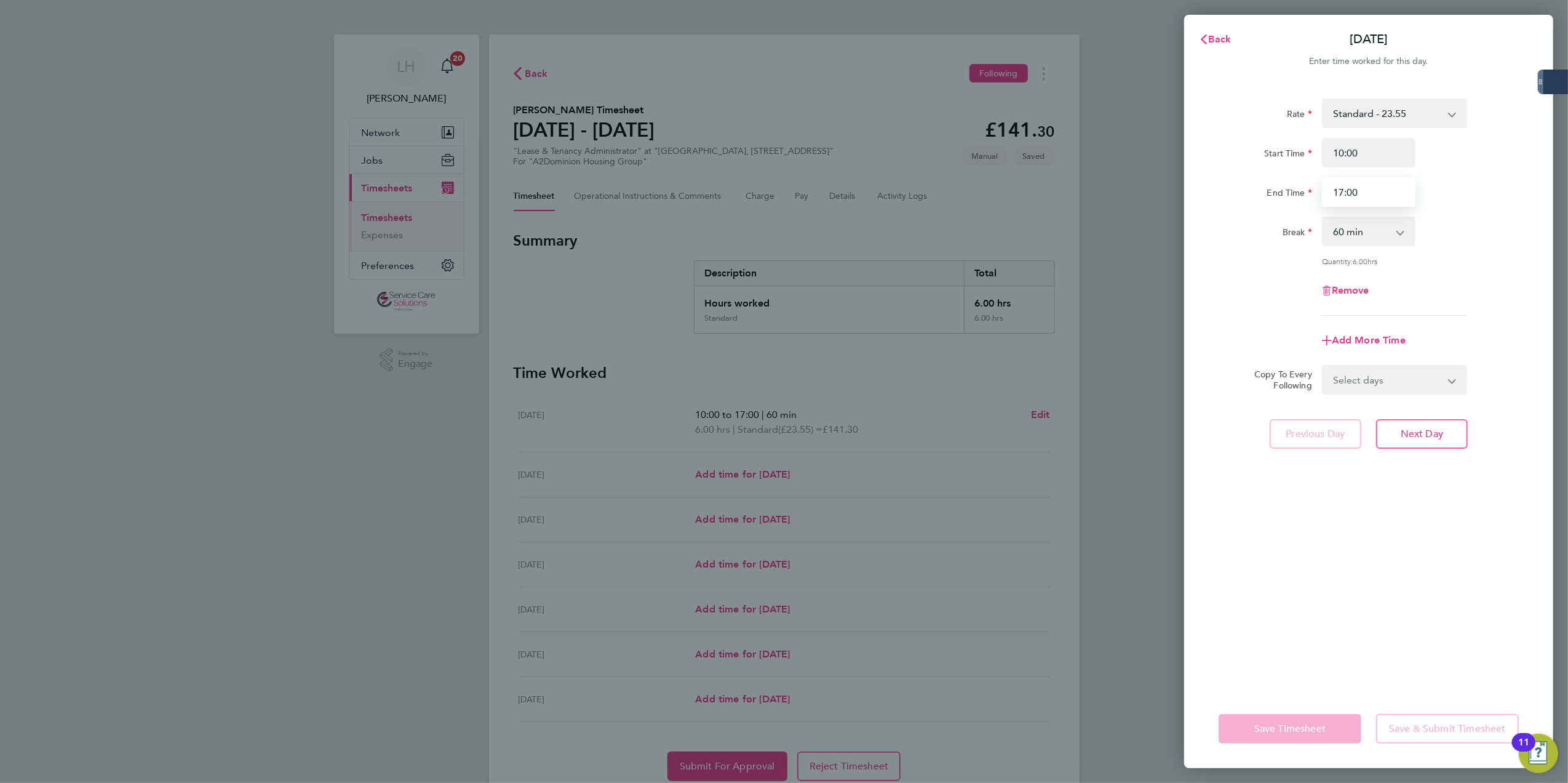
click at [1347, 193] on input "17:00" at bounding box center [1369, 192] width 93 height 30
click at [1340, 192] on input "17:00" at bounding box center [1369, 192] width 93 height 30
drag, startPoint x: 1337, startPoint y: 192, endPoint x: 1372, endPoint y: 193, distance: 35.0
click at [1372, 193] on input "17:00" at bounding box center [1369, 192] width 93 height 30
type input "18:00"
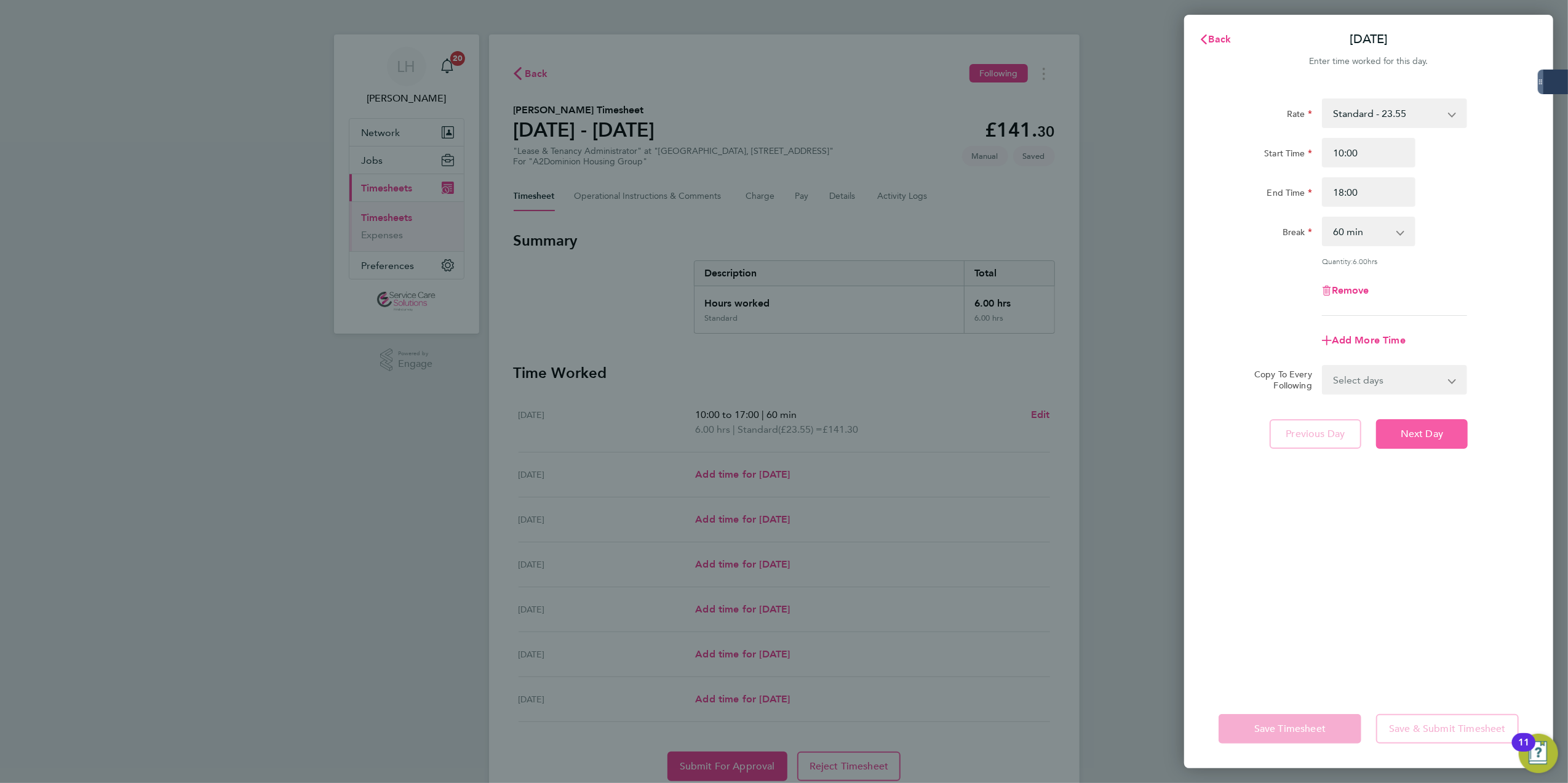
click at [1400, 442] on button "Next Day" at bounding box center [1421, 434] width 91 height 30
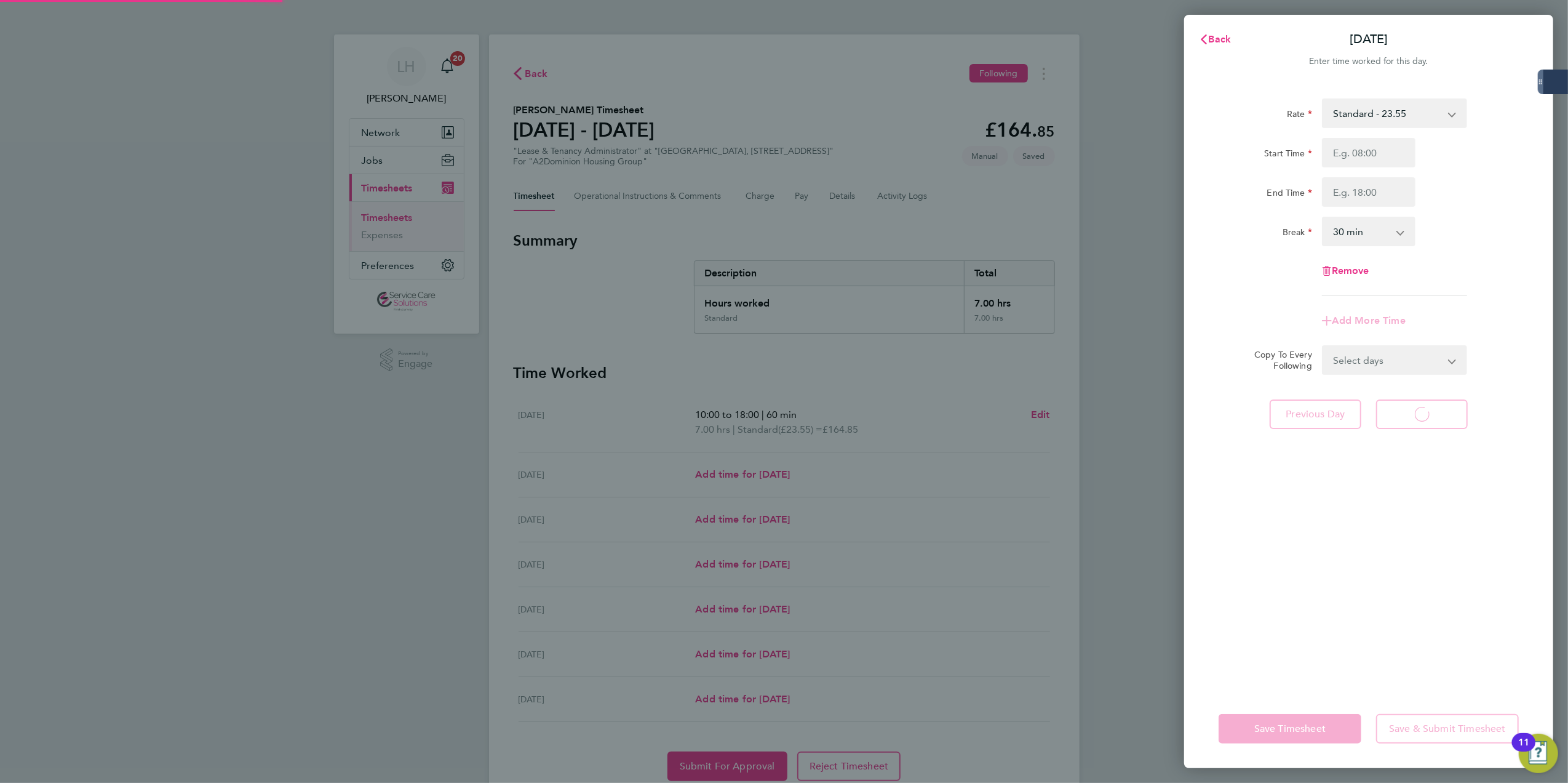
select select "30"
click at [1234, 40] on button "Back" at bounding box center [1215, 39] width 57 height 25
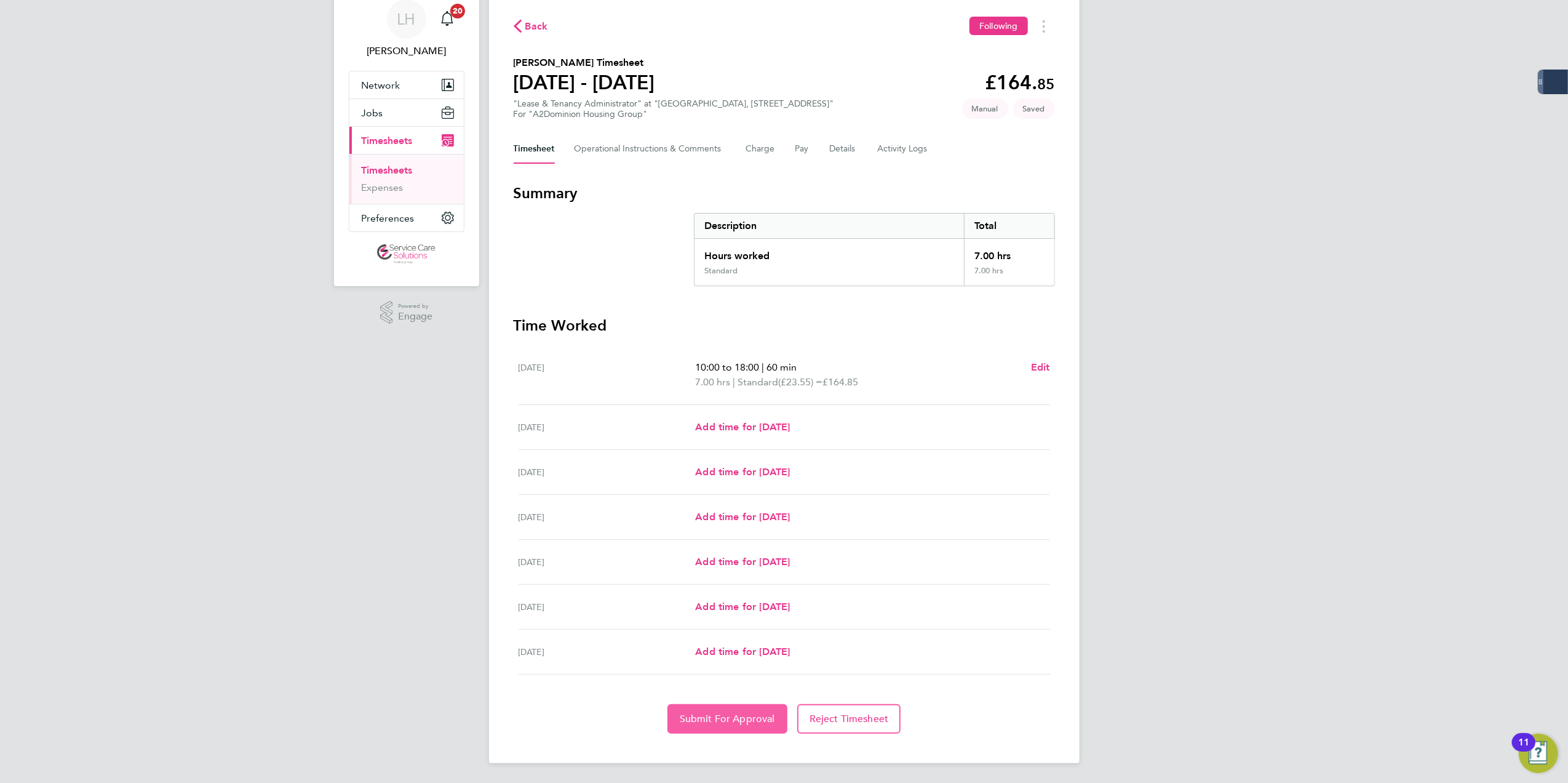
click at [729, 726] on button "Submit For Approval" at bounding box center [727, 719] width 120 height 30
